Goal: Task Accomplishment & Management: Manage account settings

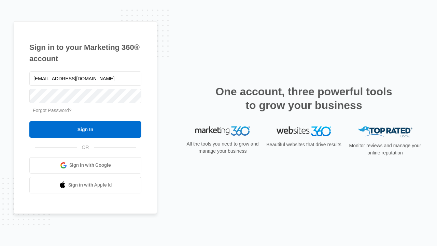
type input "[EMAIL_ADDRESS][DOMAIN_NAME]"
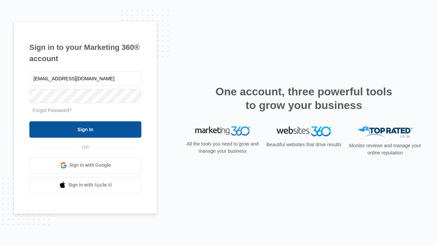
click at [85, 129] on input "Sign In" at bounding box center [85, 129] width 112 height 16
